Goal: Transaction & Acquisition: Purchase product/service

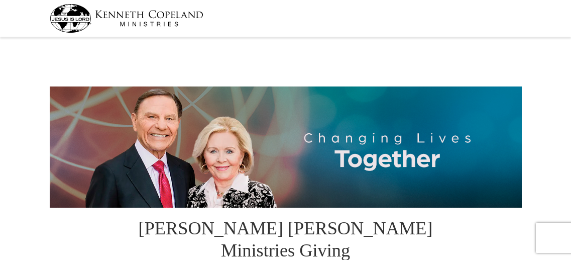
select select "NY"
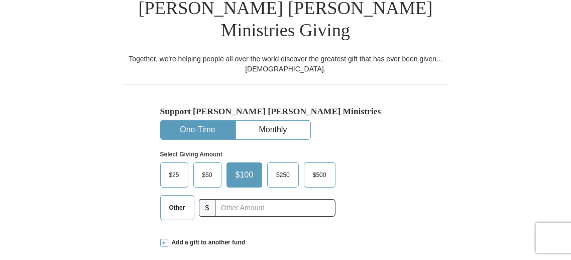
scroll to position [251, 0]
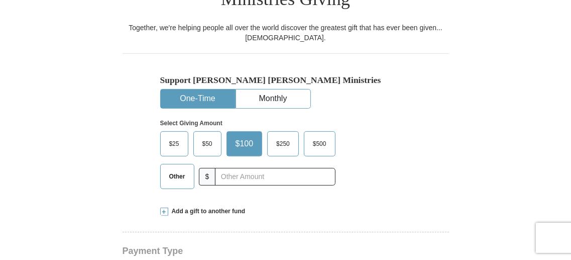
click at [184, 169] on span "Other" at bounding box center [177, 176] width 26 height 15
click at [0, 0] on input "Other" at bounding box center [0, 0] width 0 height 0
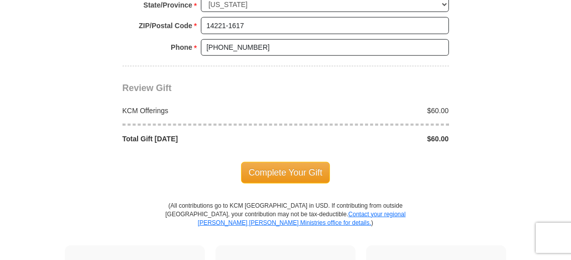
scroll to position [904, 0]
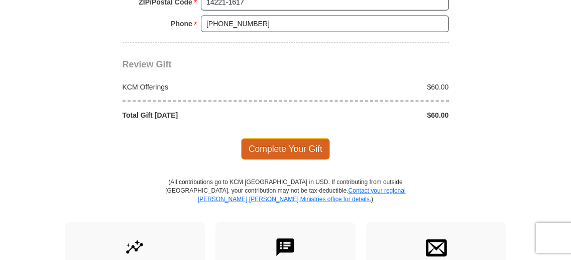
type input "60"
click at [295, 138] on span "Complete Your Gift" at bounding box center [285, 148] width 89 height 21
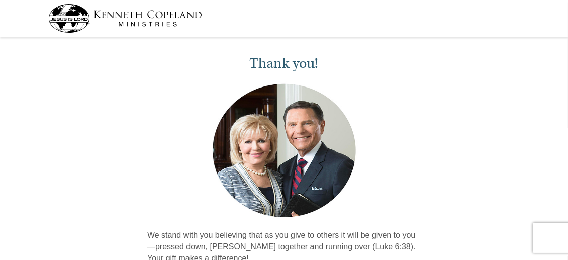
click at [123, 11] on img at bounding box center [125, 18] width 154 height 29
